Goal: Information Seeking & Learning: Find specific fact

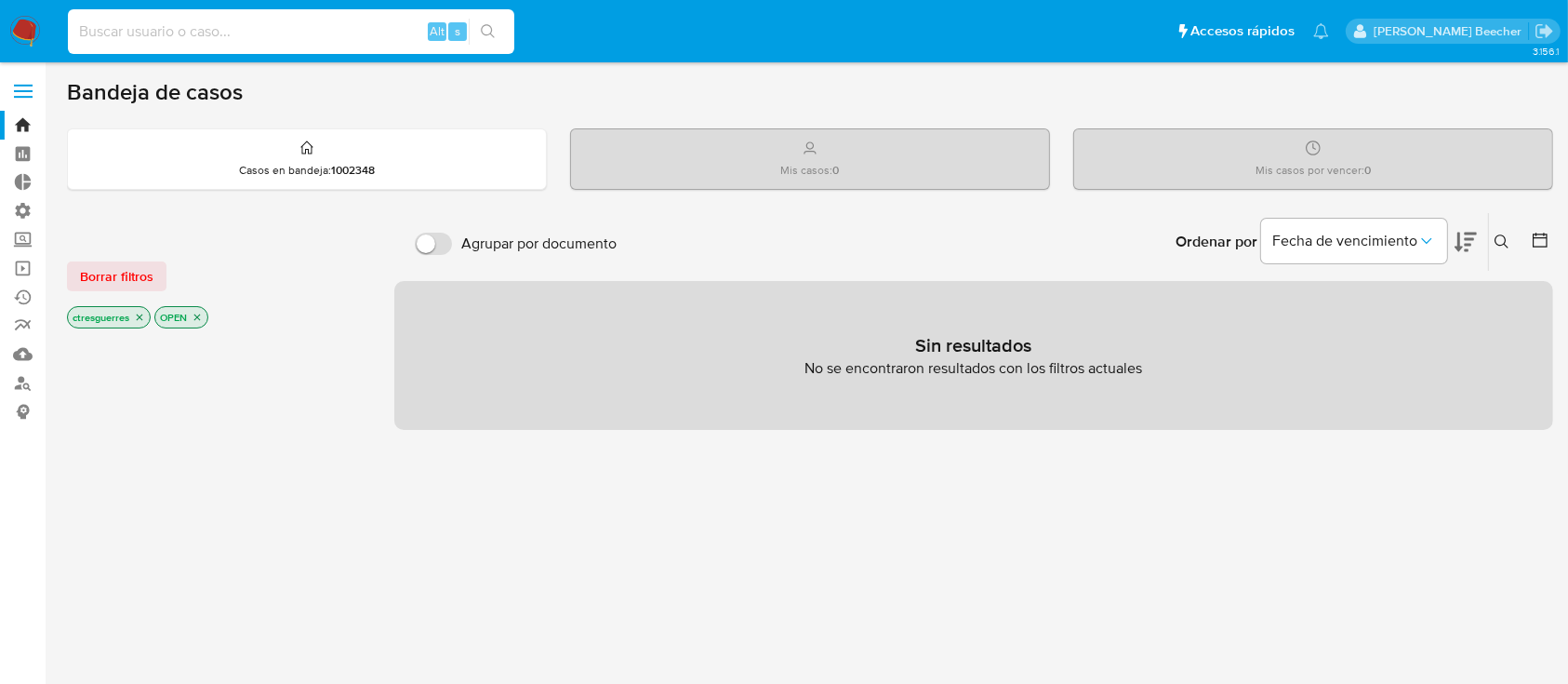
click at [150, 38] on input at bounding box center [291, 31] width 446 height 24
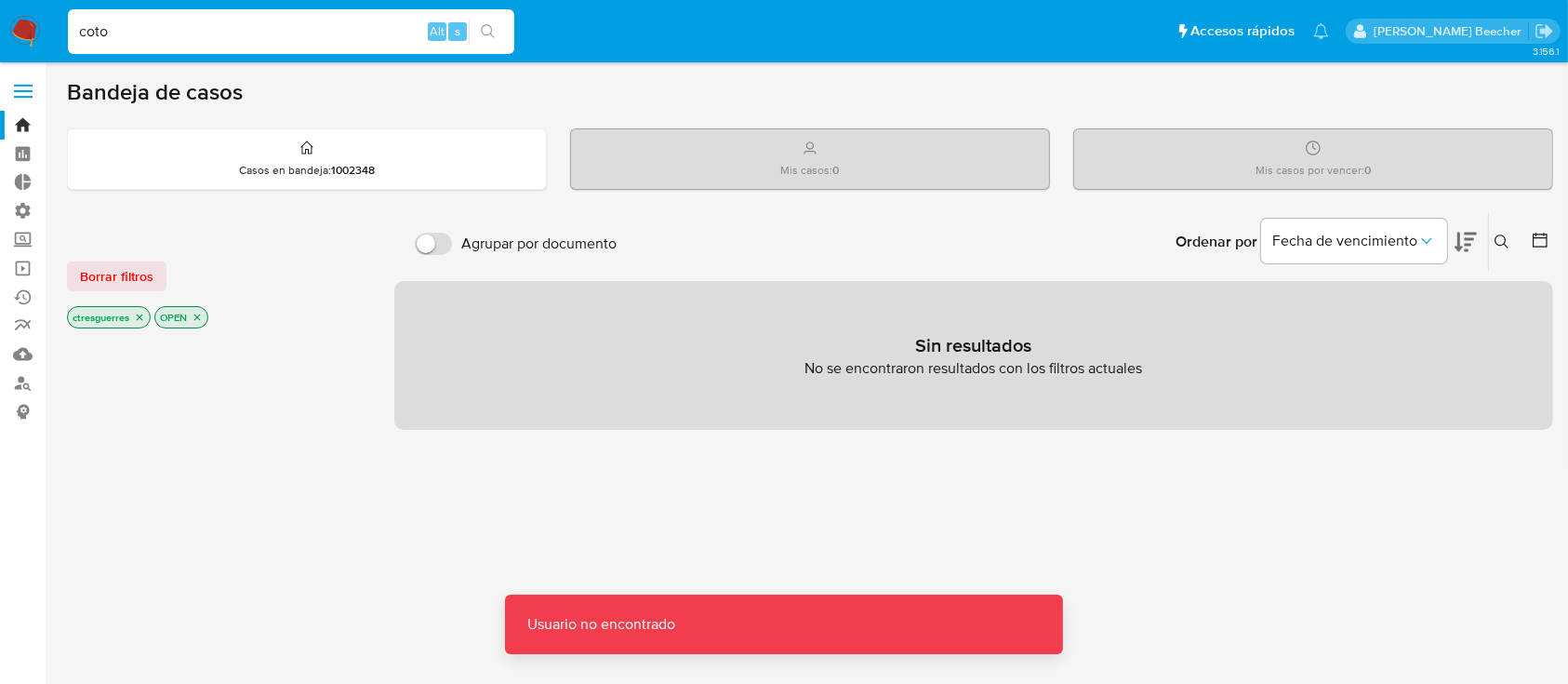
click at [150, 38] on input "coto" at bounding box center [291, 31] width 446 height 24
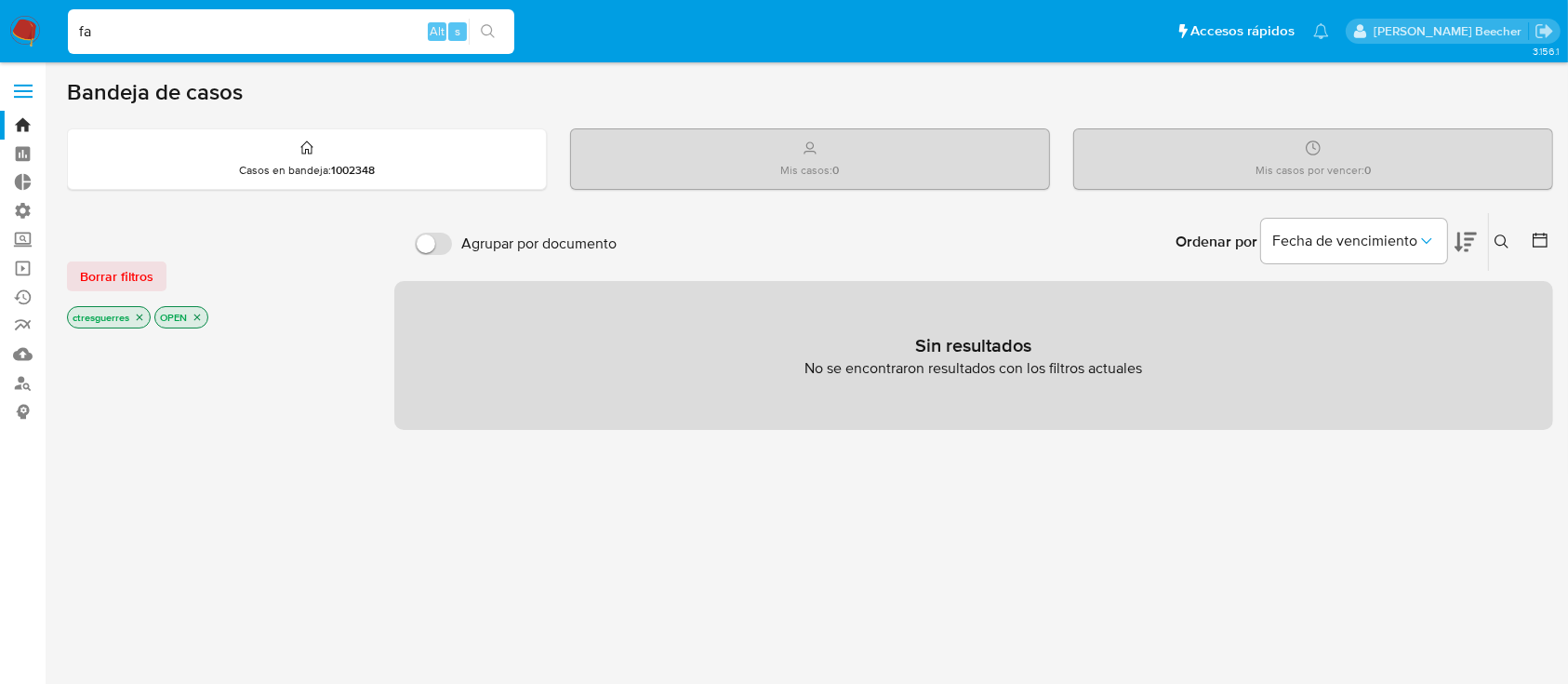
type input "f"
click at [27, 38] on img at bounding box center [25, 32] width 32 height 32
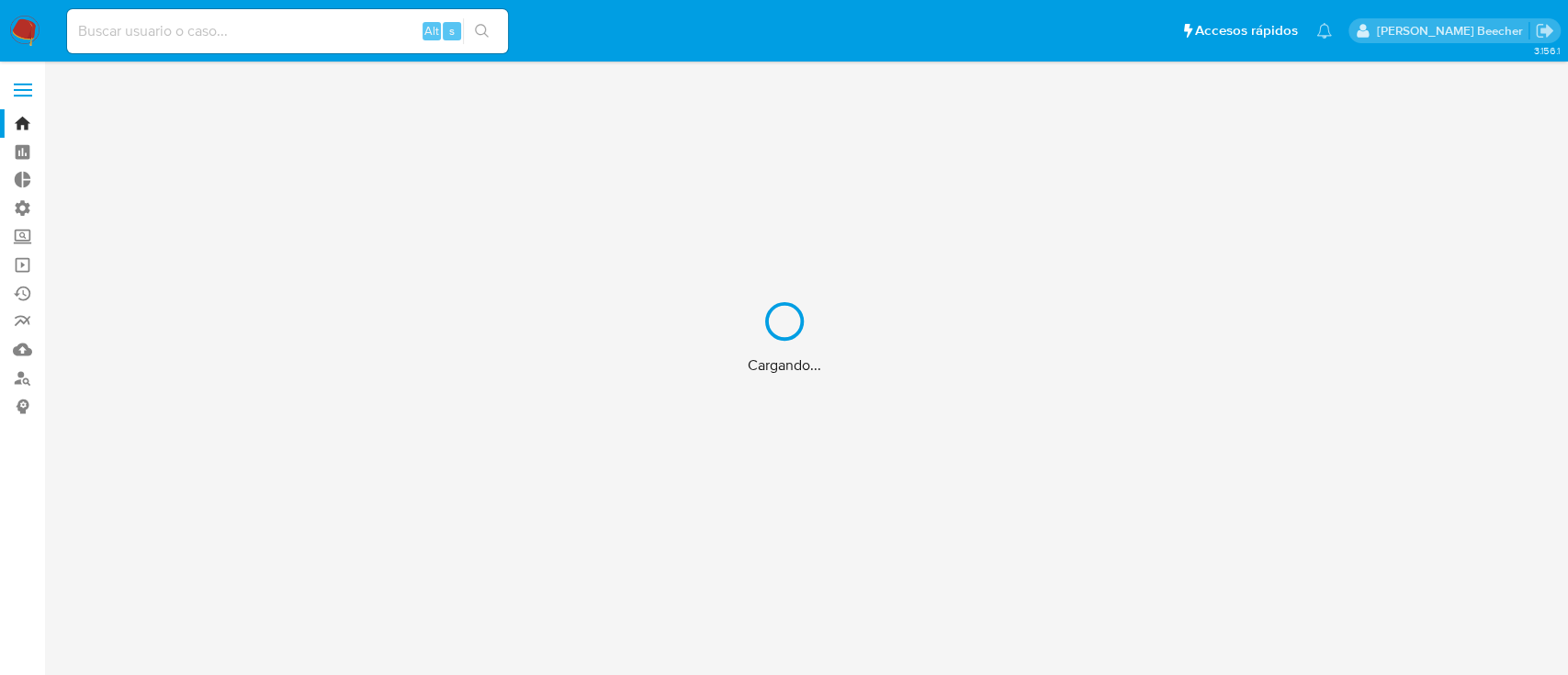
click at [213, 36] on div "Cargando..." at bounding box center [784, 337] width 1568 height 675
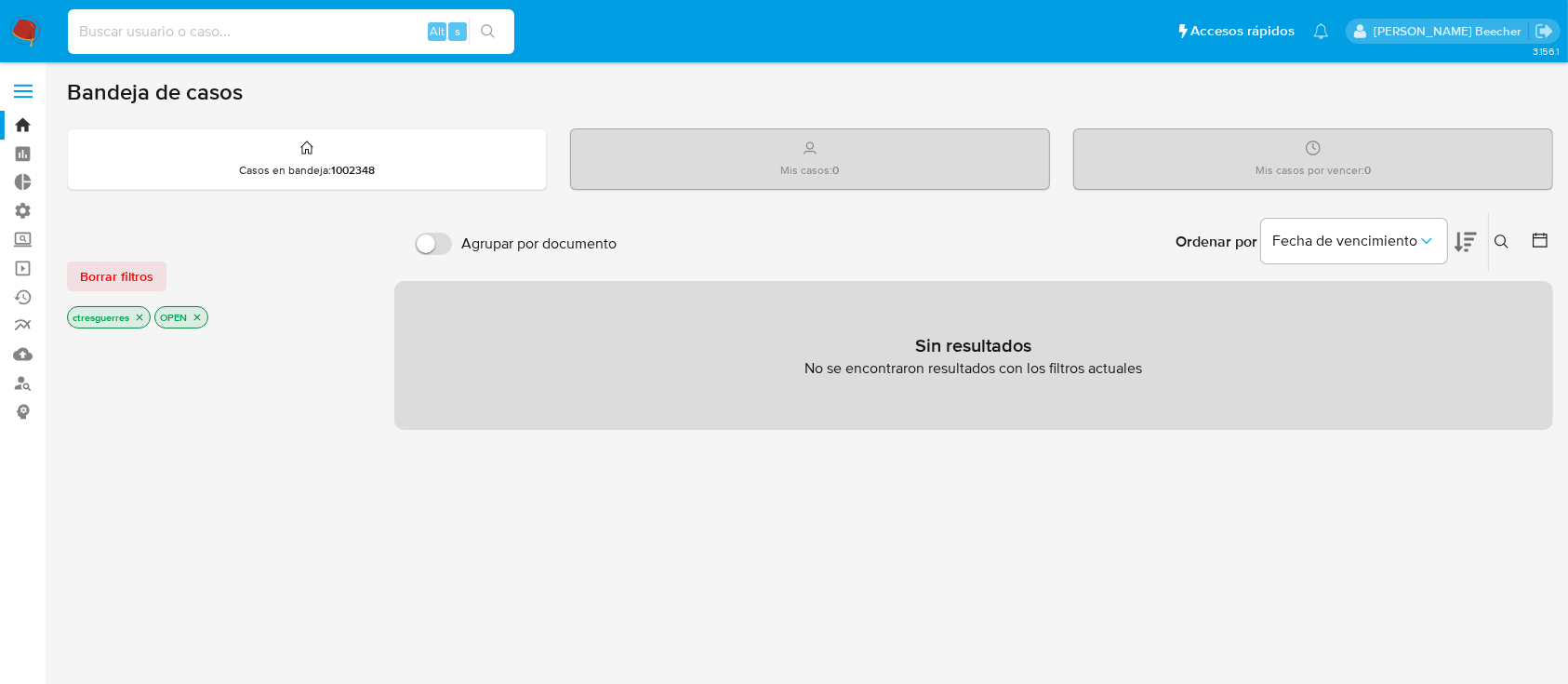
click at [164, 33] on input at bounding box center [291, 31] width 446 height 24
type input "fravega"
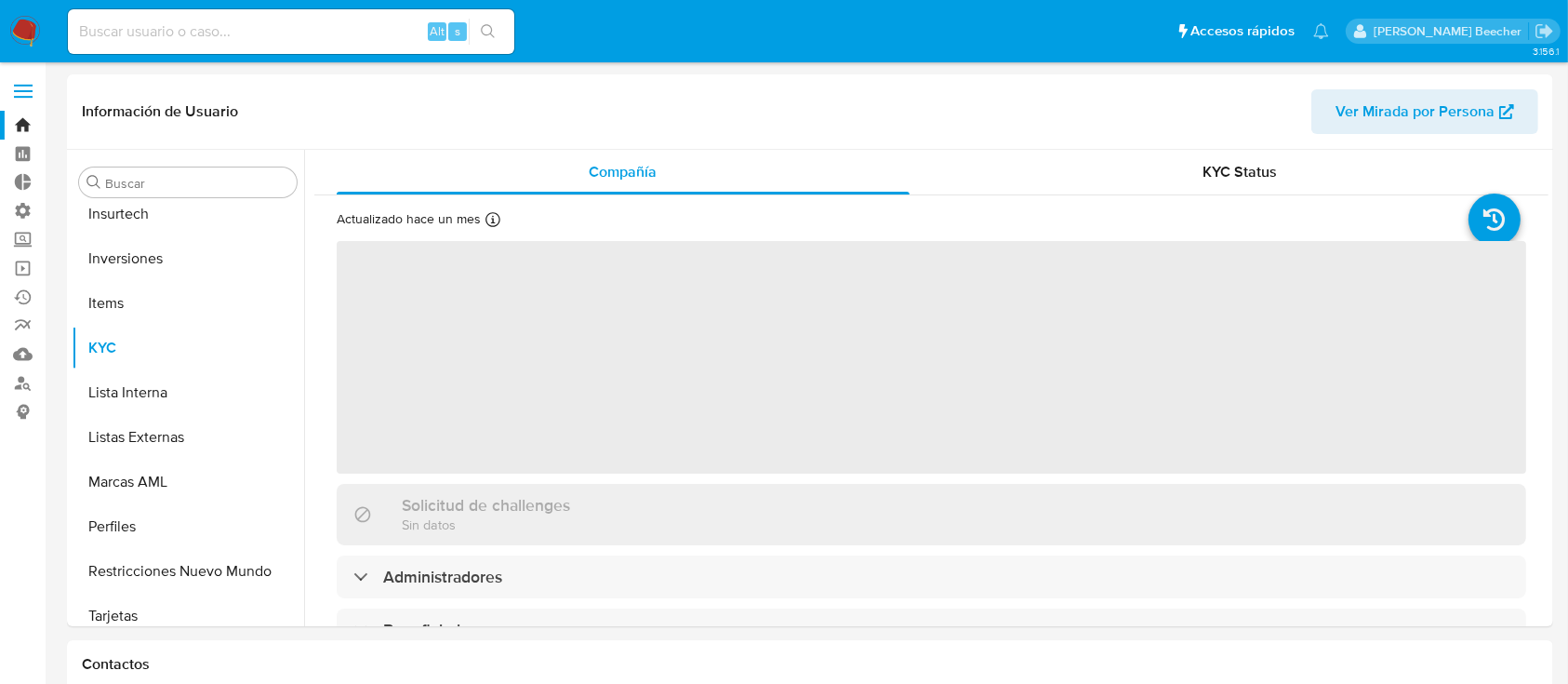
scroll to position [875, 0]
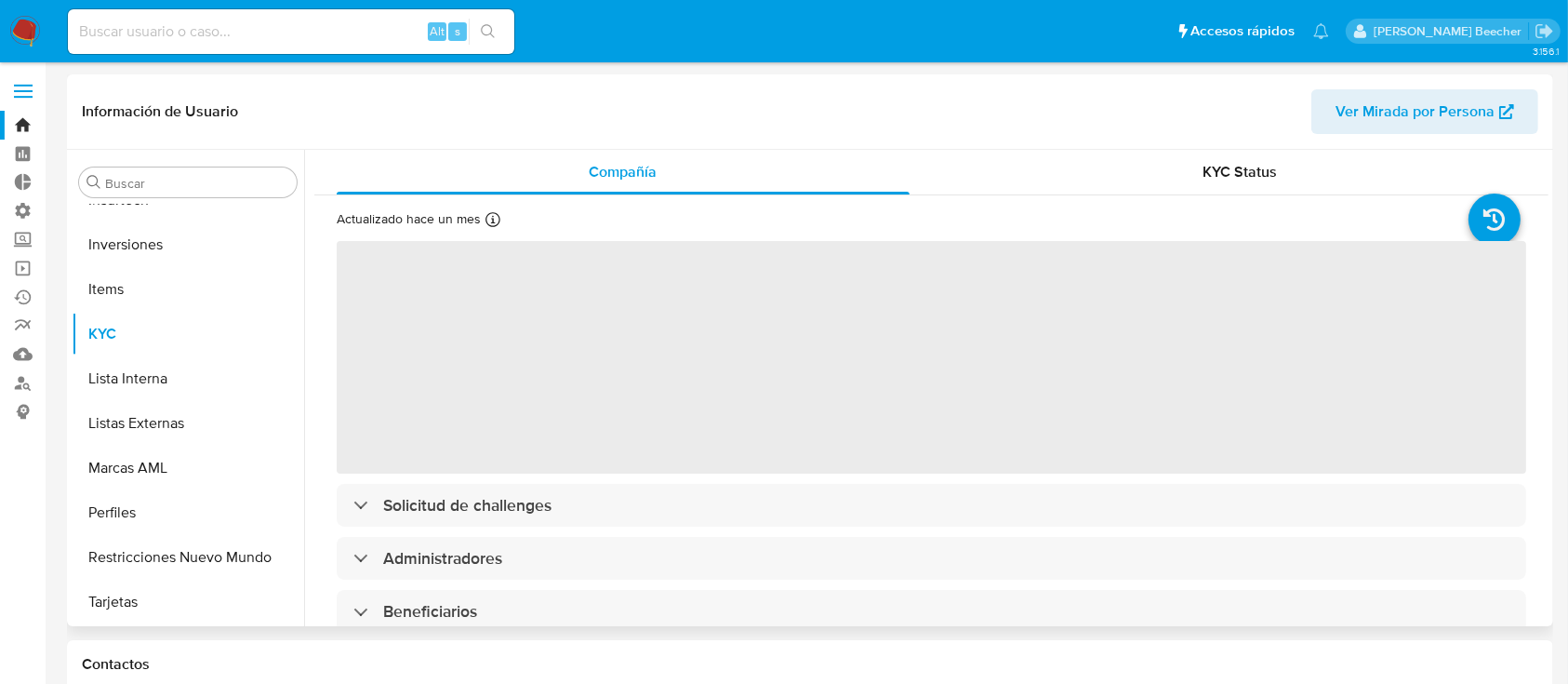
click at [522, 348] on span "‌" at bounding box center [931, 357] width 1189 height 232
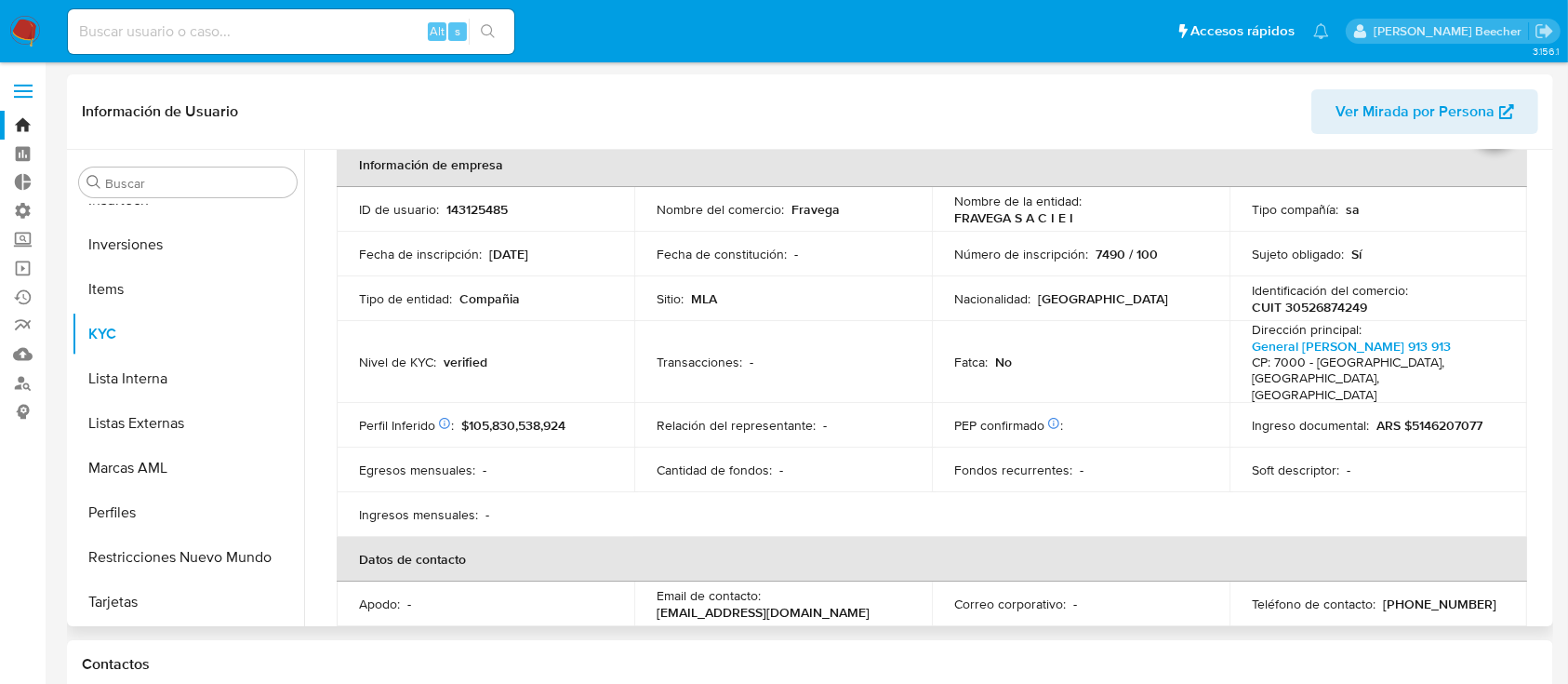
select select "10"
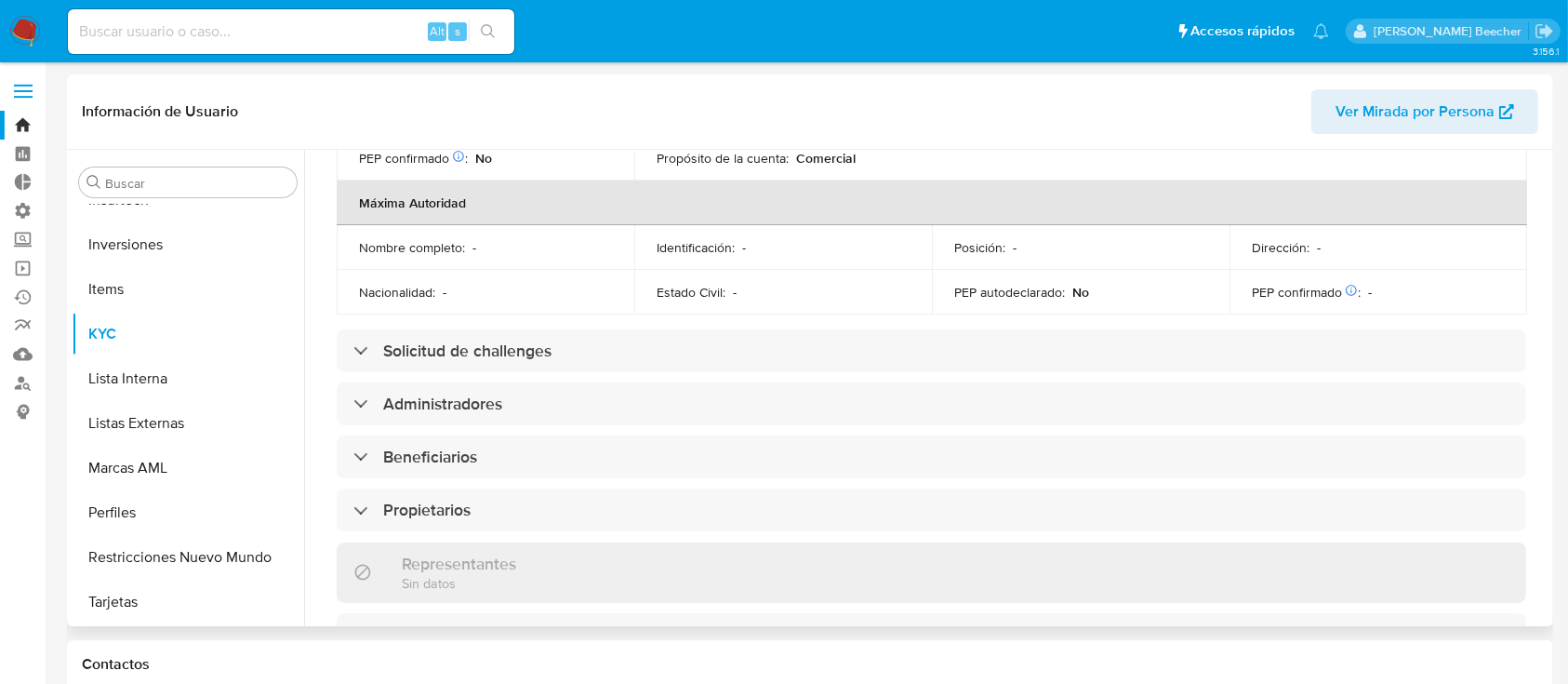
scroll to position [804, 0]
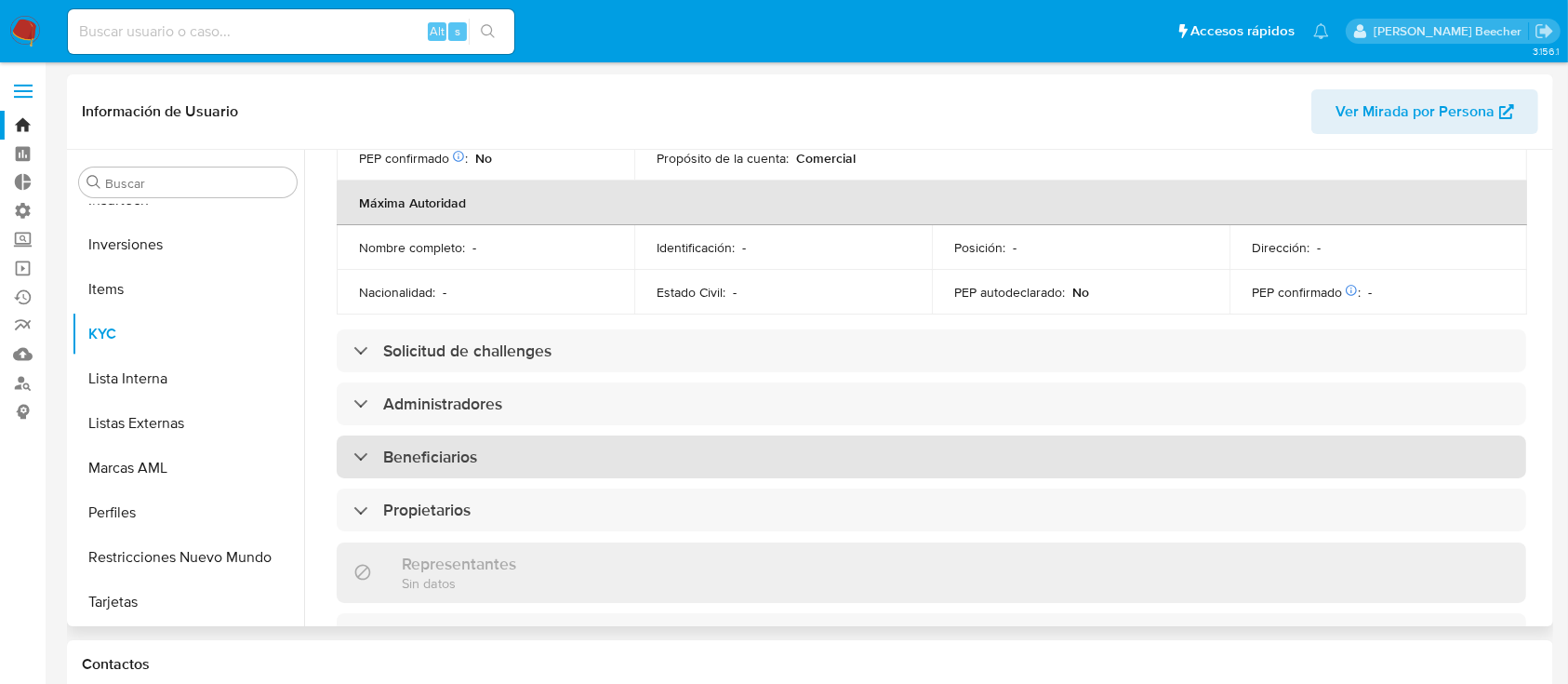
click at [476, 447] on h3 "Beneficiarios" at bounding box center [430, 456] width 94 height 20
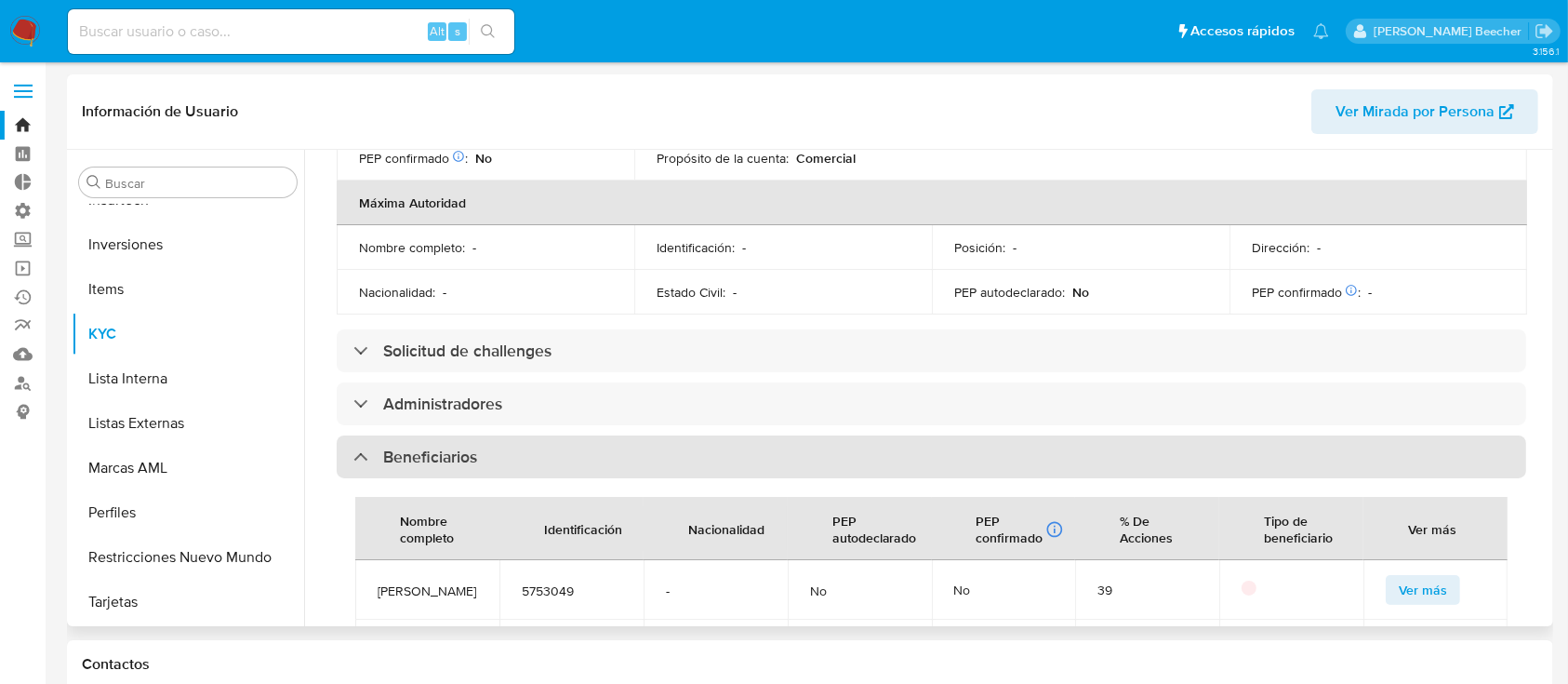
click at [476, 447] on h3 "Beneficiarios" at bounding box center [430, 456] width 94 height 20
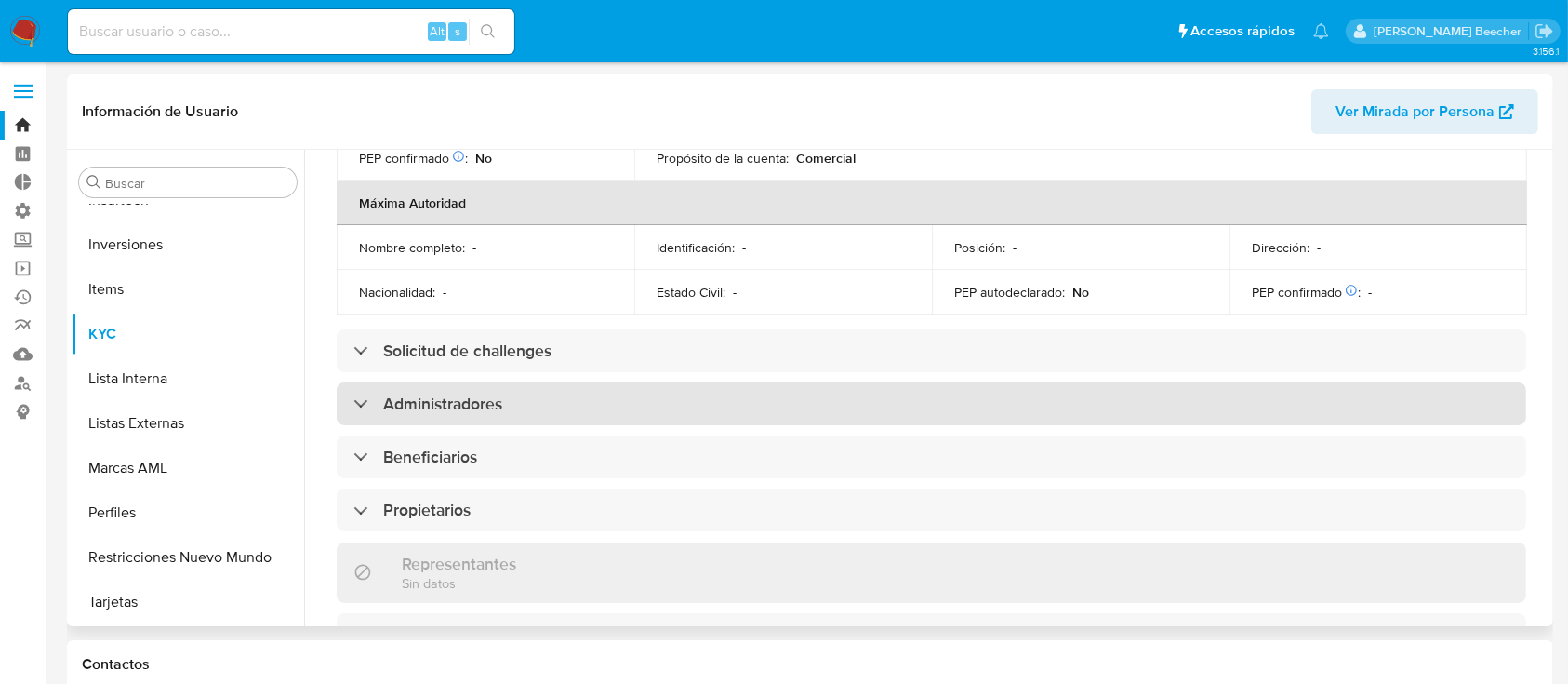
click at [452, 383] on div "Administradores" at bounding box center [931, 404] width 1189 height 43
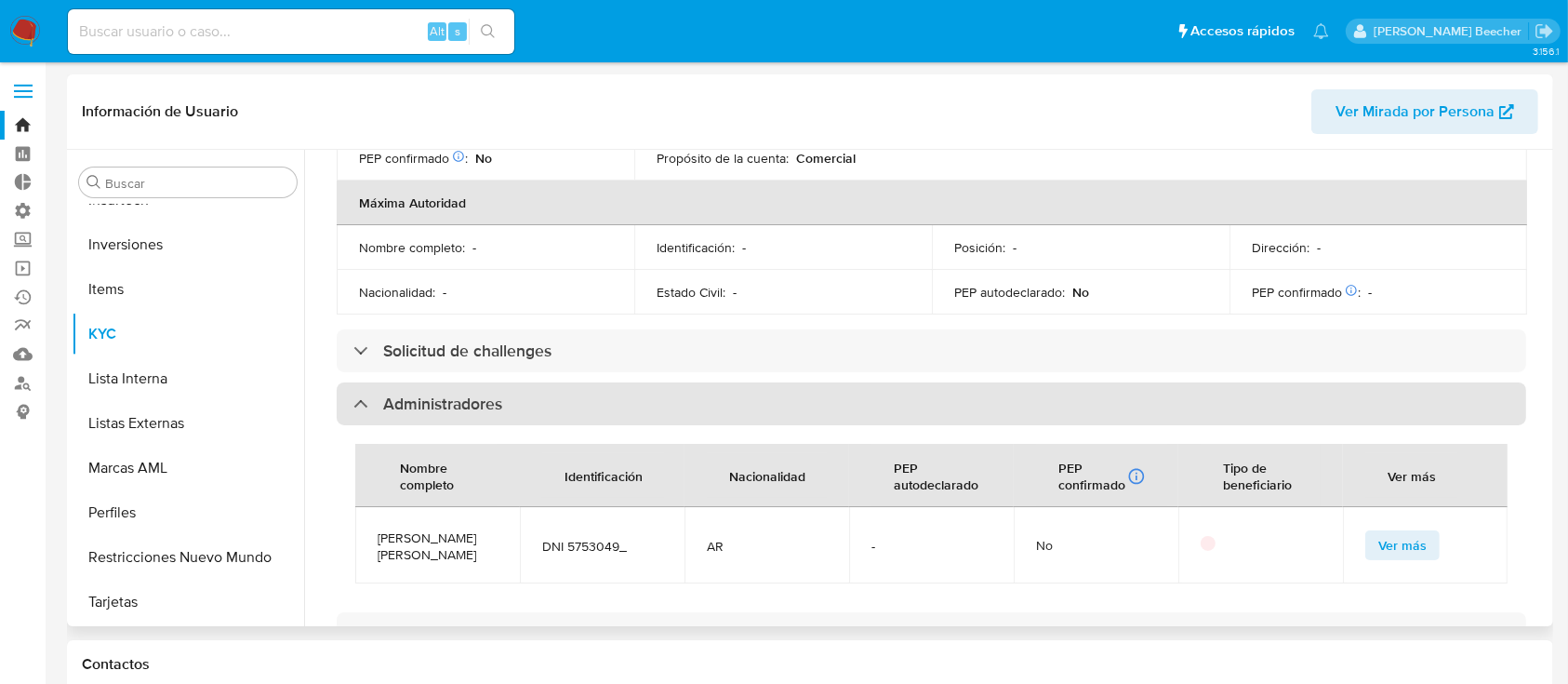
click at [452, 383] on div "Administradores" at bounding box center [931, 404] width 1189 height 43
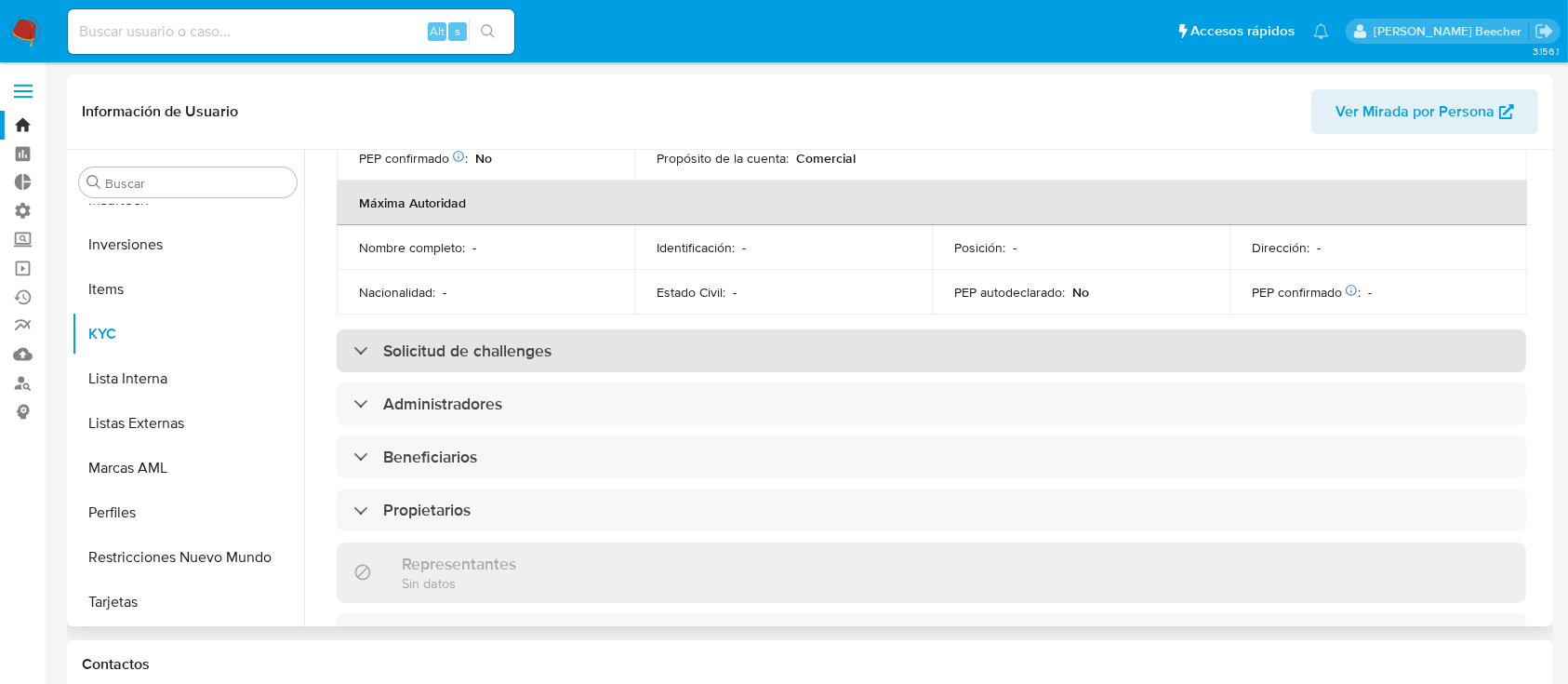
click at [444, 329] on div "Solicitud de challenges" at bounding box center [931, 350] width 1189 height 43
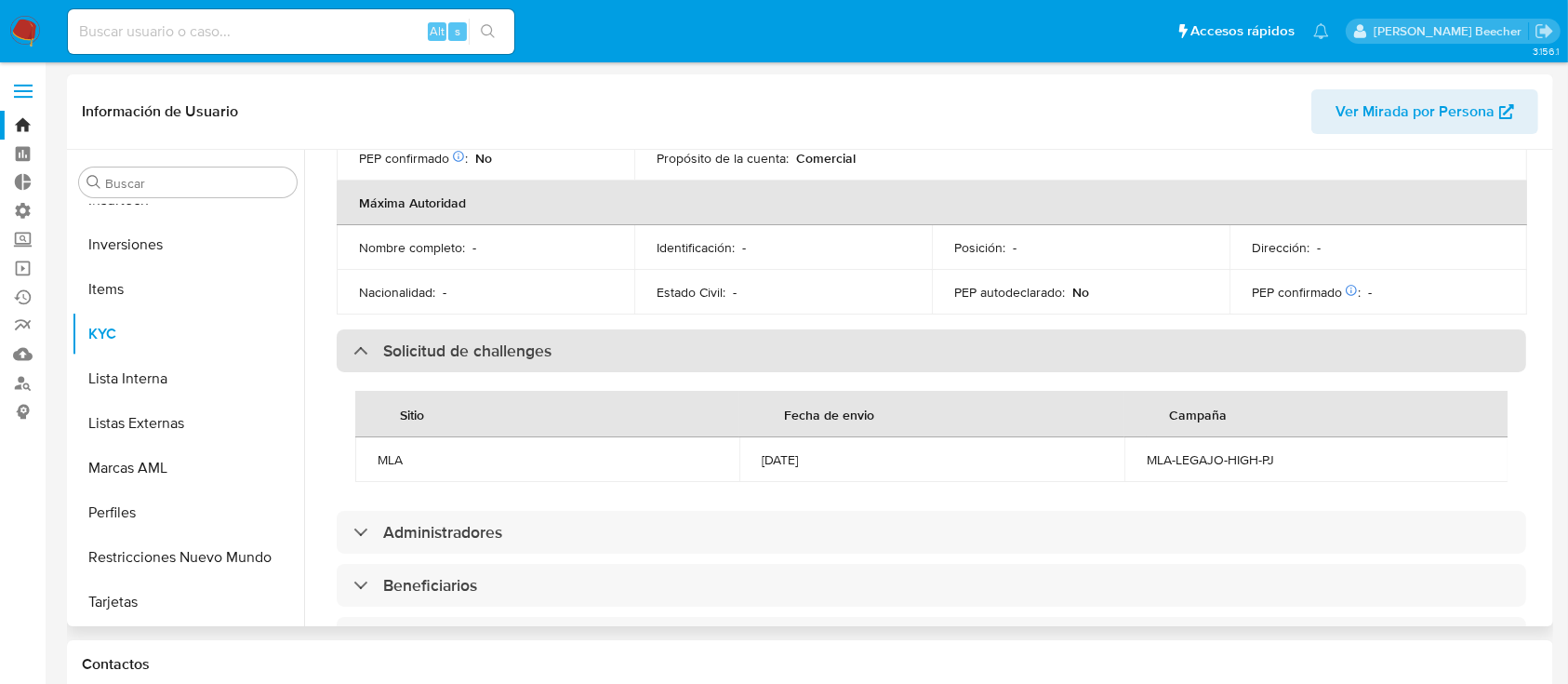
click at [444, 329] on div "Solicitud de challenges" at bounding box center [931, 350] width 1189 height 43
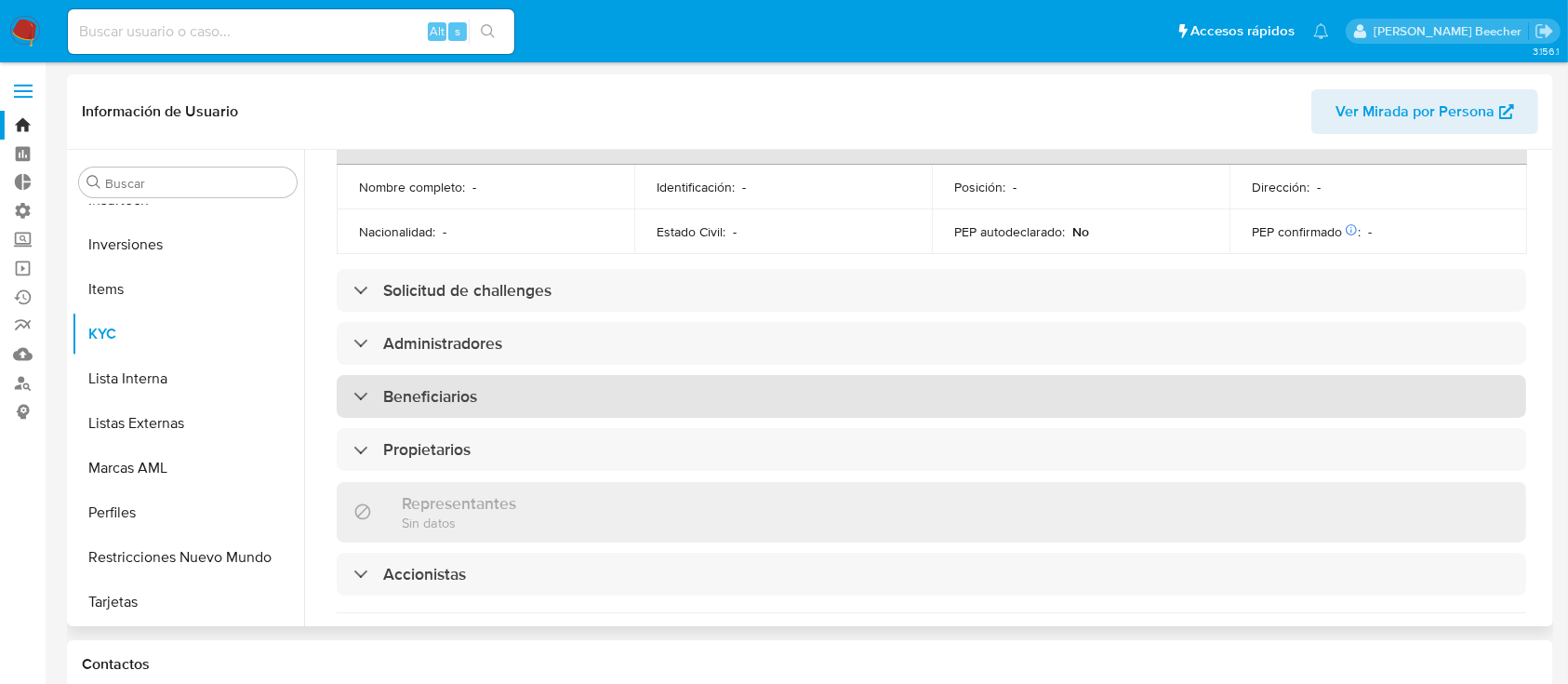
scroll to position [866, 0]
click at [598, 374] on div "Beneficiarios" at bounding box center [931, 395] width 1189 height 43
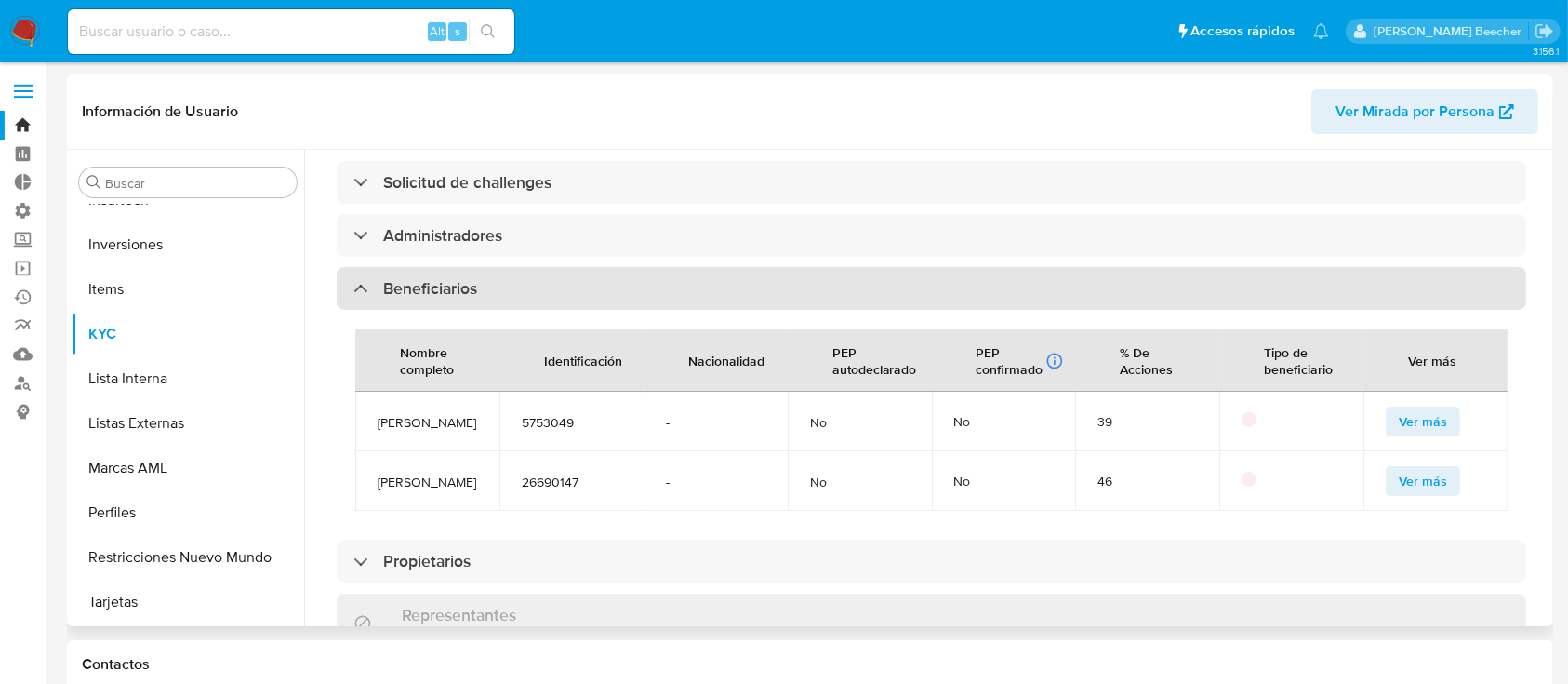
scroll to position [974, 0]
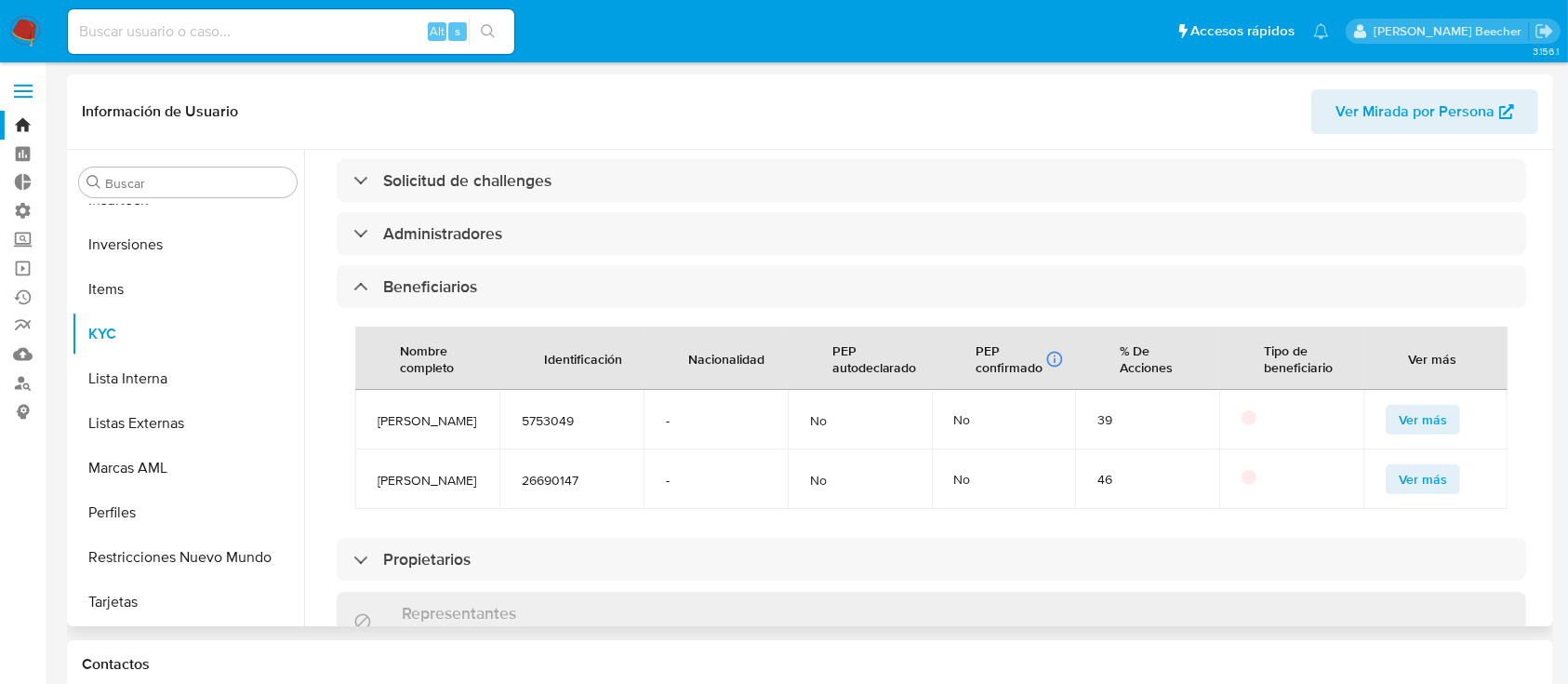
click at [1442, 405] on button "Ver más" at bounding box center [1423, 419] width 75 height 30
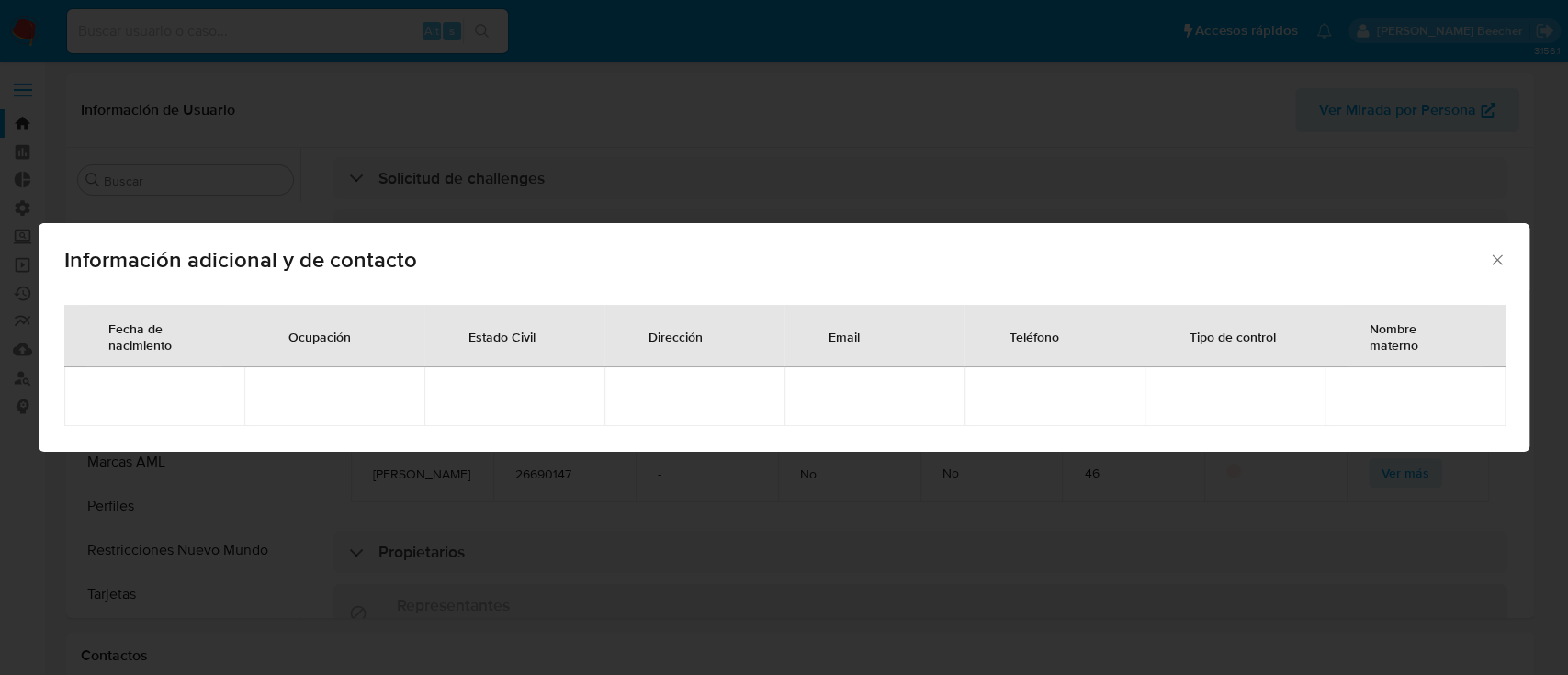
click at [581, 496] on div "Información adicional y de contacto Fecha de nacimiento Ocupación Estado Civil …" at bounding box center [784, 337] width 1568 height 675
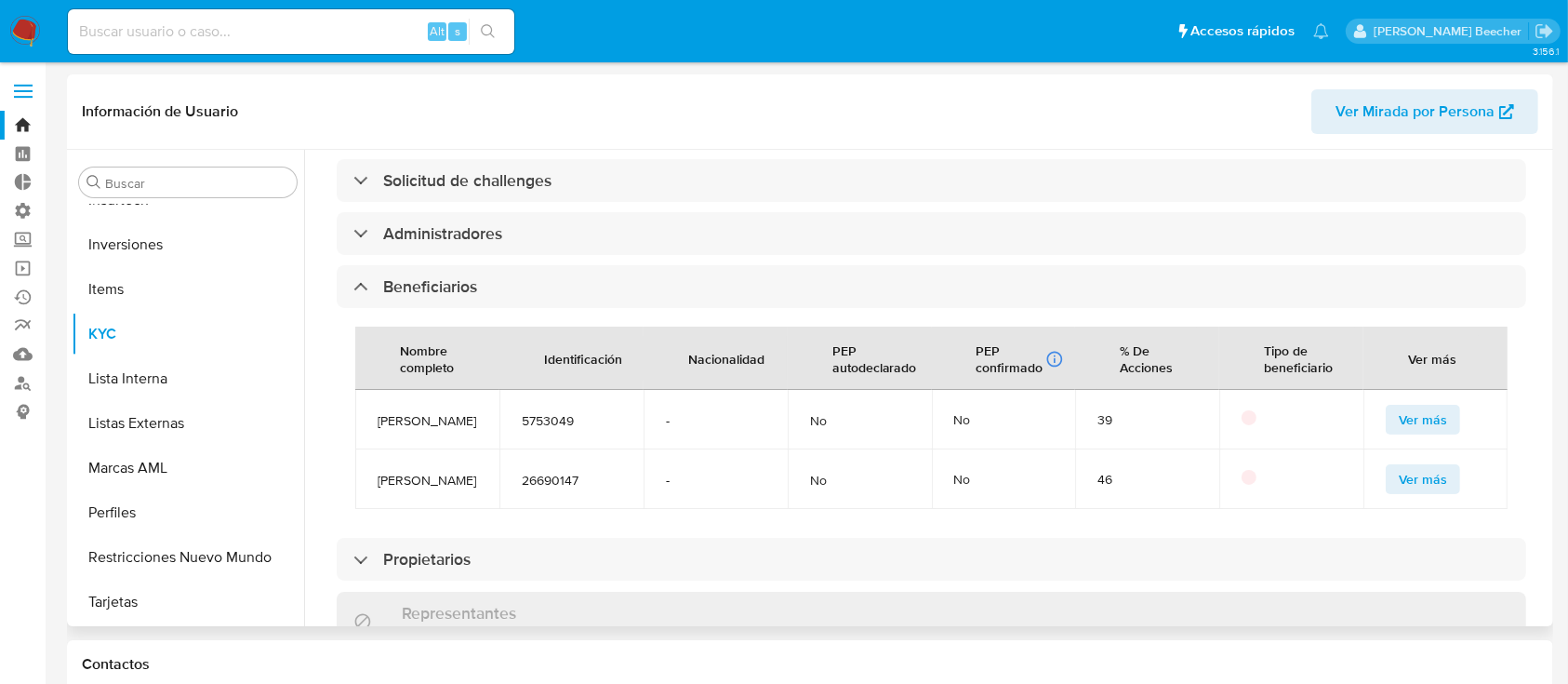
click at [1436, 466] on span "Ver más" at bounding box center [1423, 478] width 49 height 26
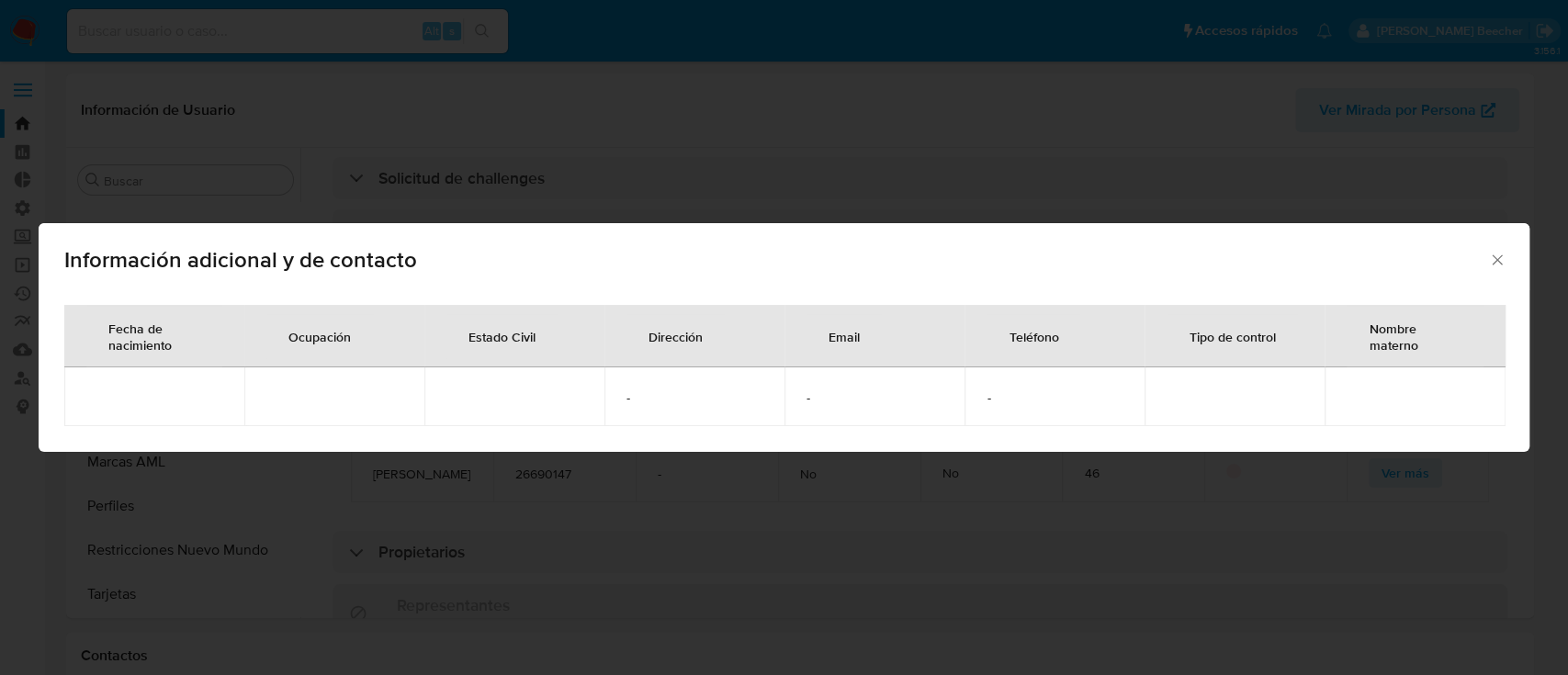
click at [756, 69] on div "Información adicional y de contacto Fecha de nacimiento Ocupación Estado Civil …" at bounding box center [784, 337] width 1568 height 675
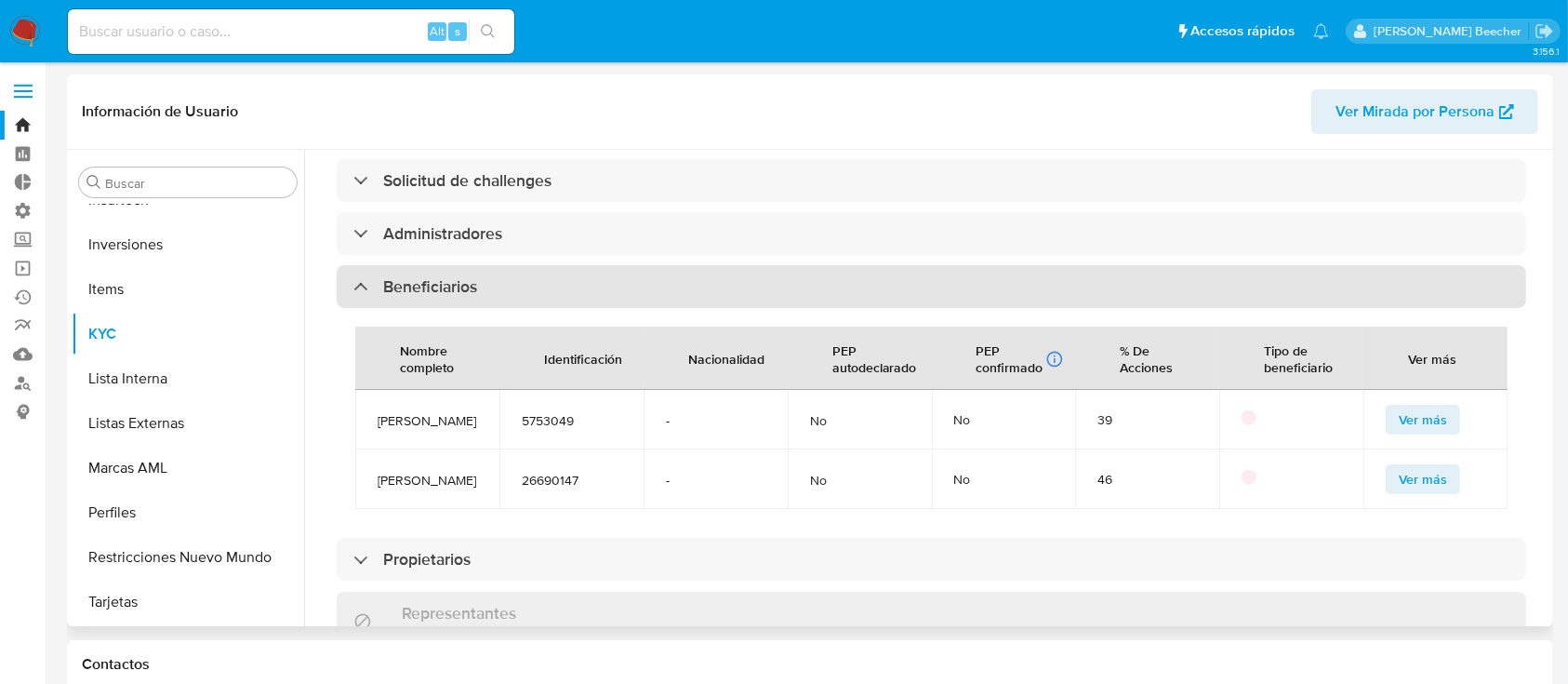
click at [459, 265] on div "Beneficiarios" at bounding box center [931, 286] width 1189 height 43
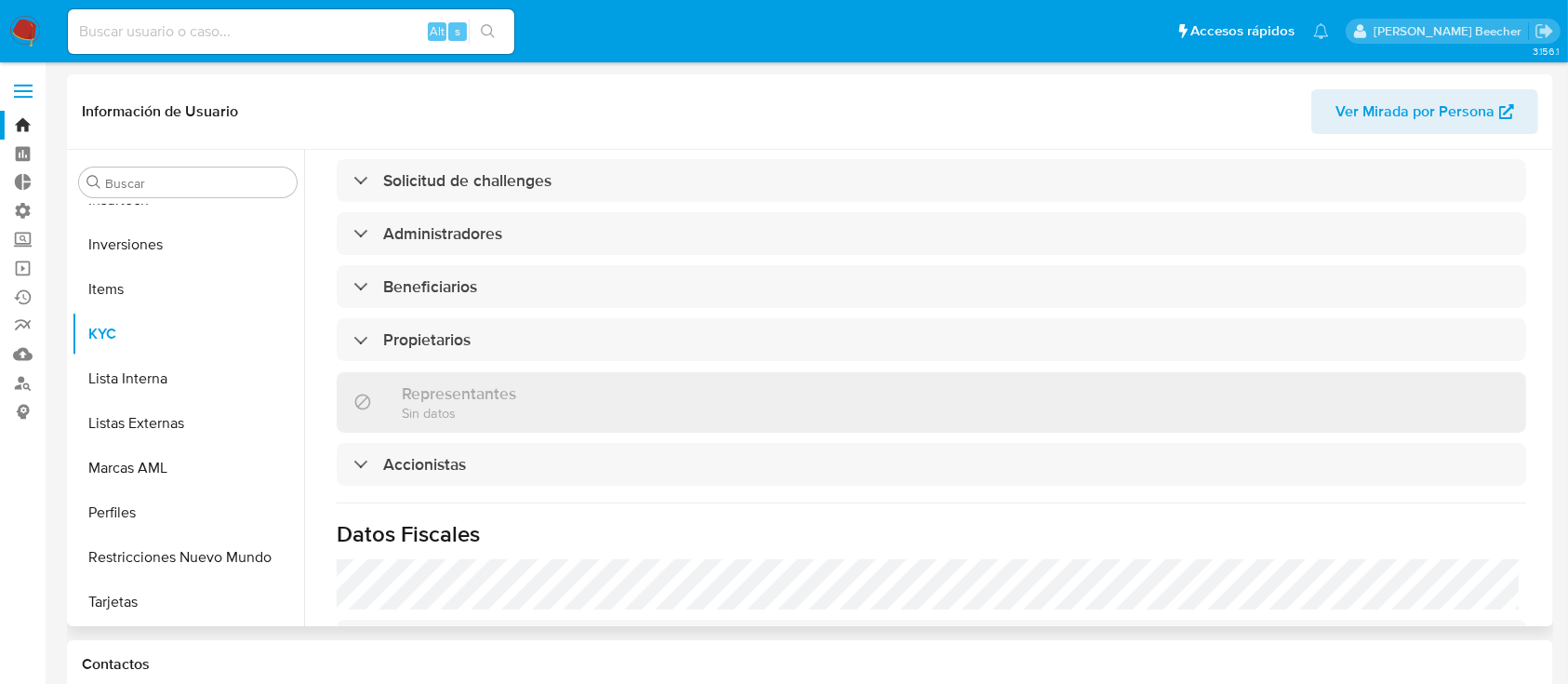
click at [553, 372] on div "Representantes Sin datos" at bounding box center [931, 402] width 1189 height 60
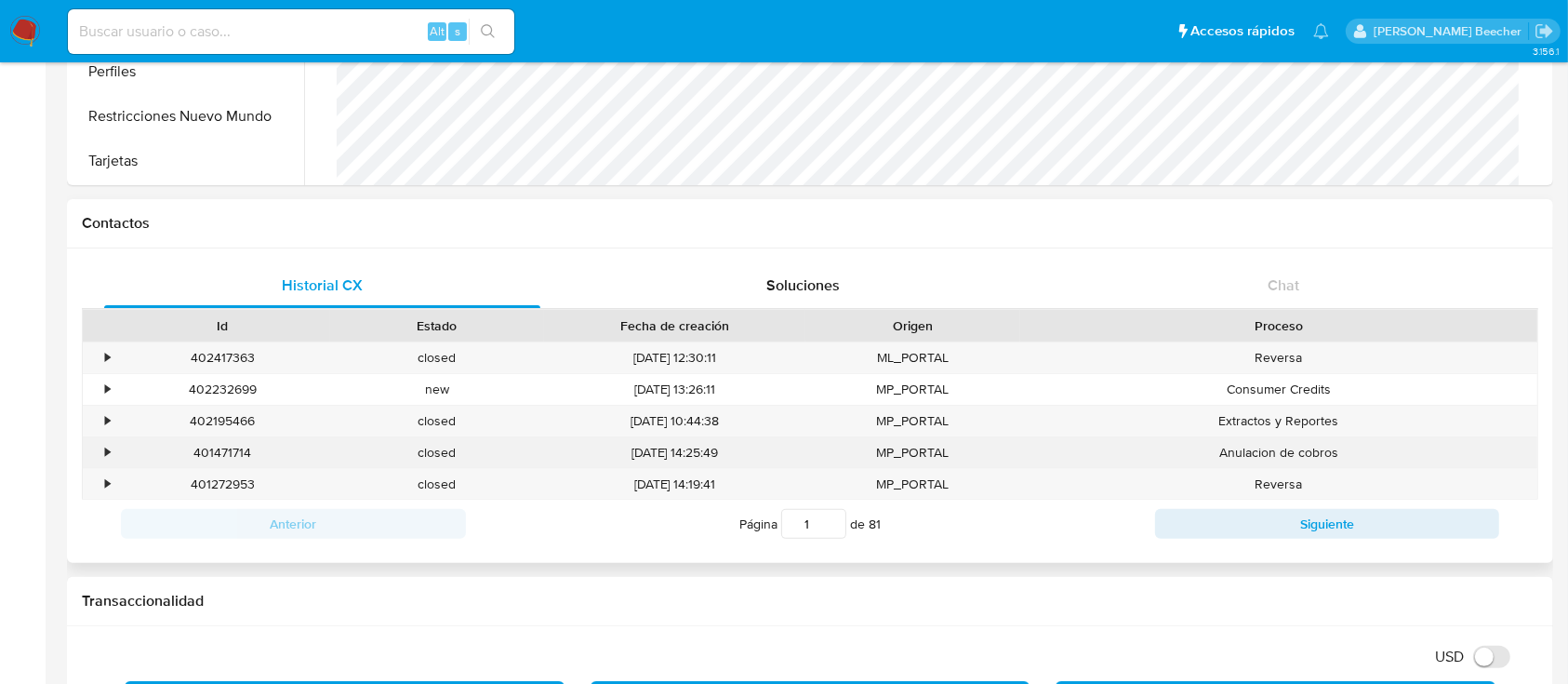
scroll to position [0, 0]
